Goal: Navigation & Orientation: Go to known website

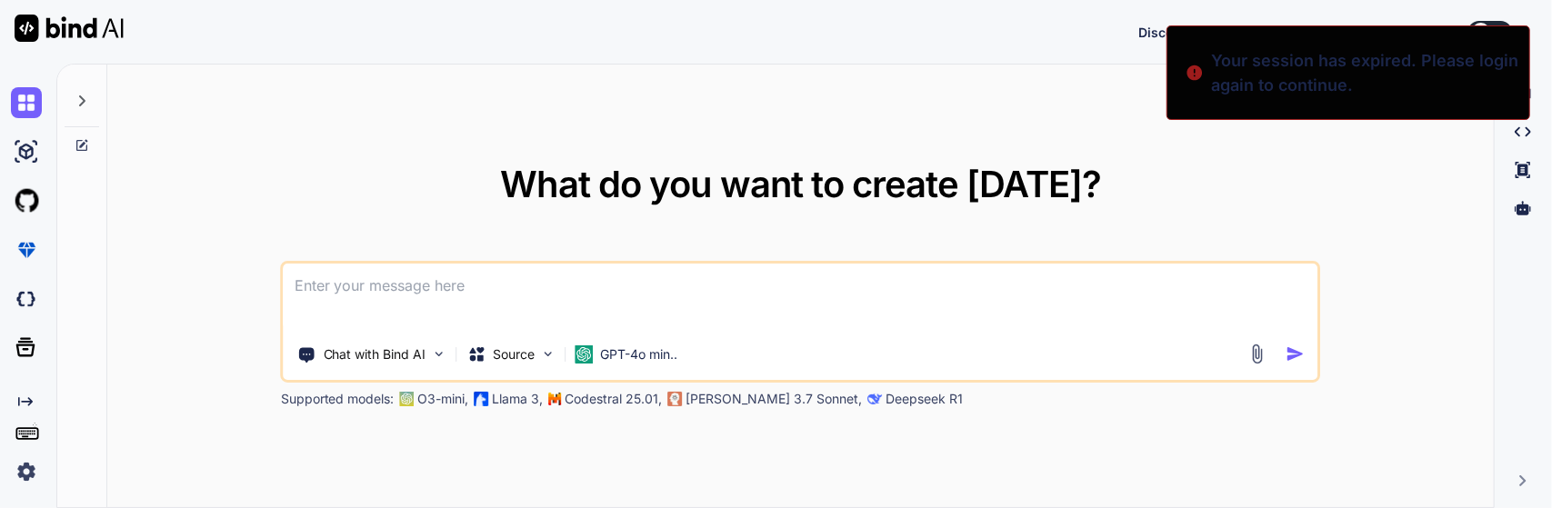
type textarea "x"
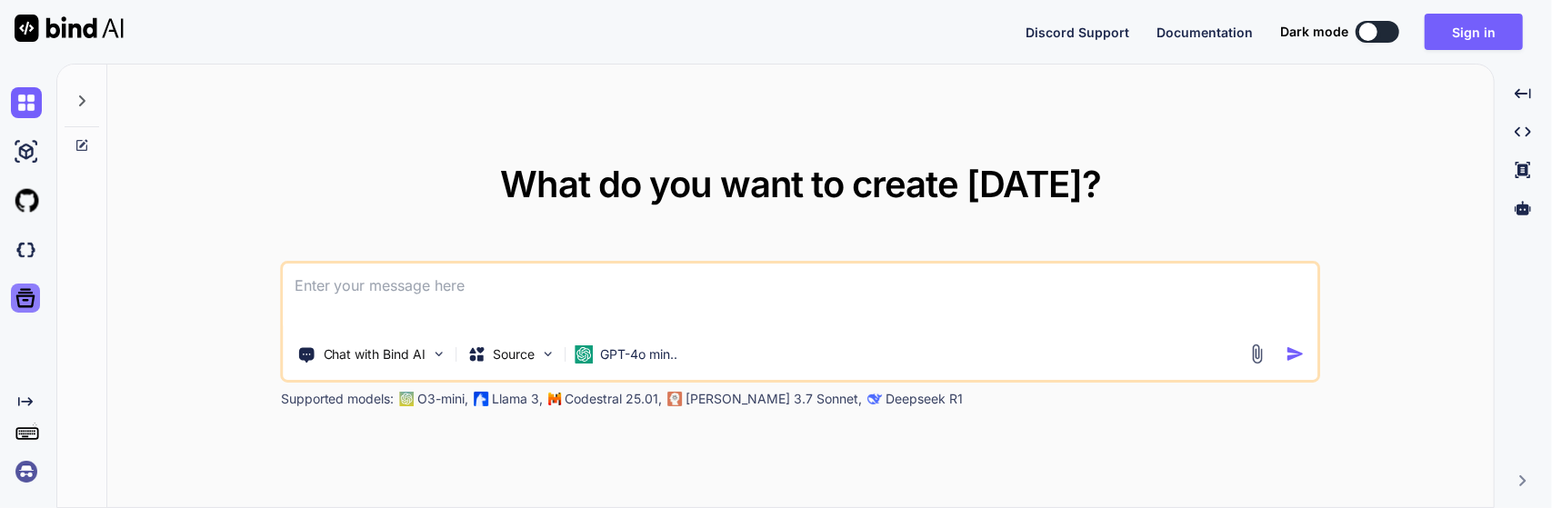
click at [31, 299] on icon at bounding box center [25, 298] width 25 height 25
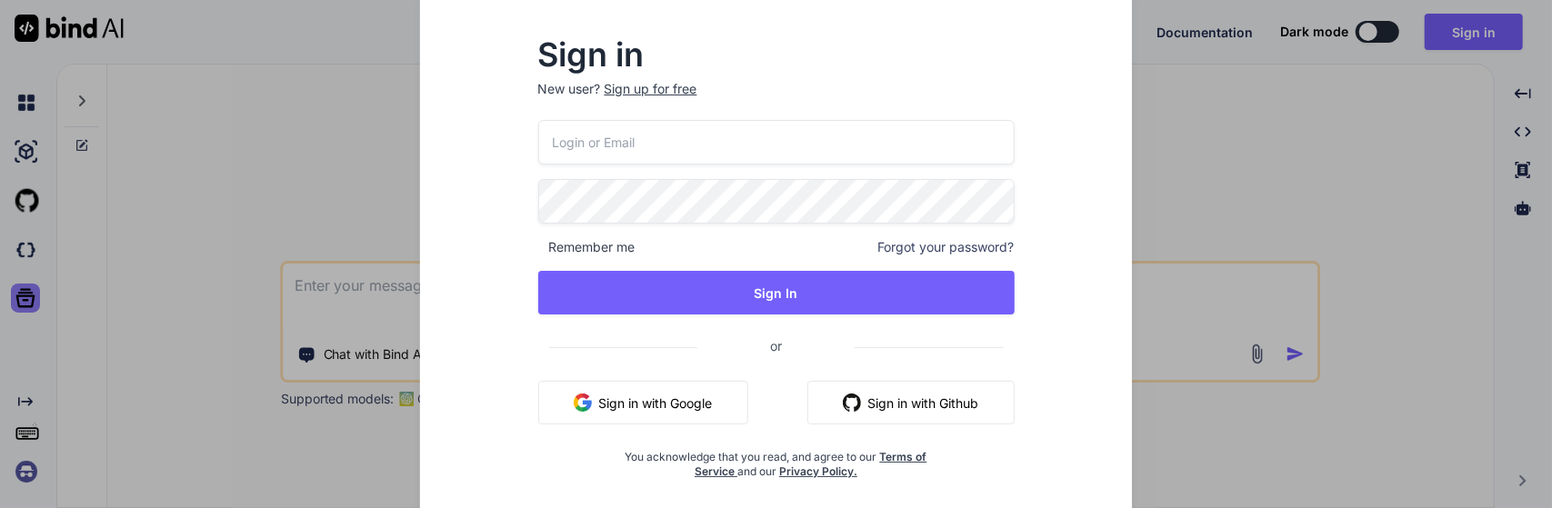
type input "[EMAIL_ADDRESS][DOMAIN_NAME]"
click at [149, 305] on div "Sign in New user? Sign up for free [EMAIL_ADDRESS][DOMAIN_NAME] Remember me For…" at bounding box center [776, 254] width 1552 height 508
